Goal: Book appointment/travel/reservation

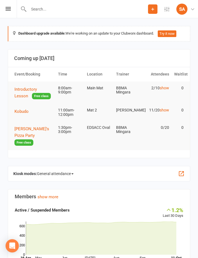
click at [9, 6] on div "Prospect Member Non-attending contact Class / event Appointment Grading event T…" at bounding box center [99, 9] width 198 height 18
click at [9, 10] on icon at bounding box center [8, 9] width 5 height 4
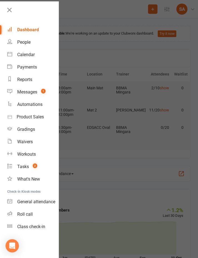
click at [21, 52] on link "Calendar" at bounding box center [32, 54] width 51 height 12
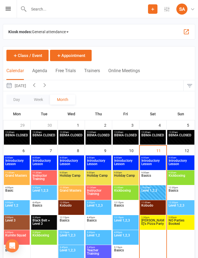
scroll to position [3, 0]
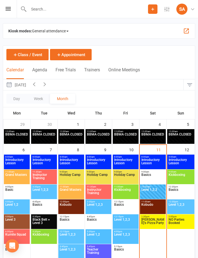
click at [152, 175] on span "Basics" at bounding box center [153, 178] width 24 height 10
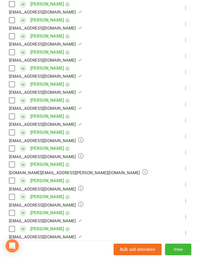
scroll to position [220, 0]
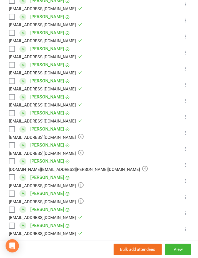
click at [101, 247] on input "search" at bounding box center [99, 253] width 180 height 12
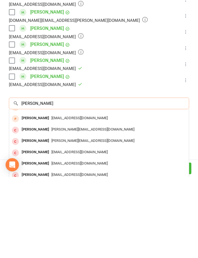
scroll to position [30, 0]
type input "[PERSON_NAME]"
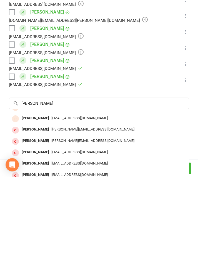
click at [28, 241] on div "[PERSON_NAME]" at bounding box center [35, 245] width 32 height 8
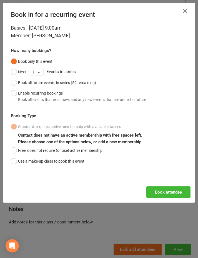
click at [16, 147] on button "Free: does not require (or use) active membership" at bounding box center [56, 150] width 91 height 11
click at [168, 191] on button "Book attendee" at bounding box center [168, 193] width 44 height 12
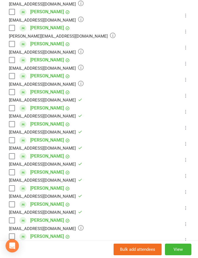
scroll to position [140, 0]
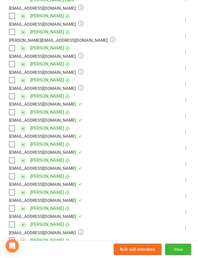
click at [12, 78] on label at bounding box center [12, 81] width 6 height 6
click at [183, 81] on icon at bounding box center [186, 84] width 6 height 6
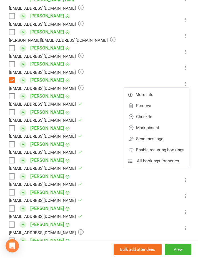
click at [166, 111] on link "Check in" at bounding box center [156, 116] width 65 height 11
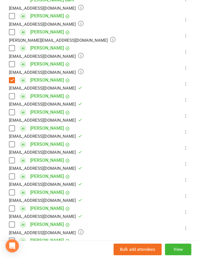
click at [14, 78] on label at bounding box center [12, 81] width 6 height 6
